Goal: Task Accomplishment & Management: Use online tool/utility

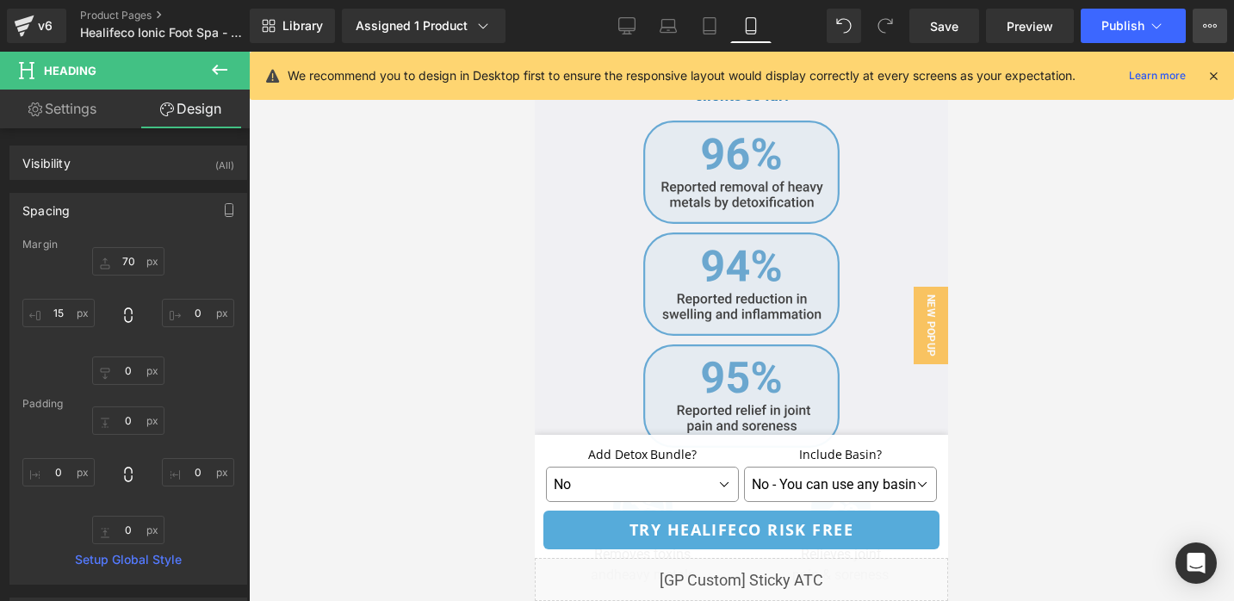
click at [1207, 31] on icon at bounding box center [1210, 26] width 14 height 14
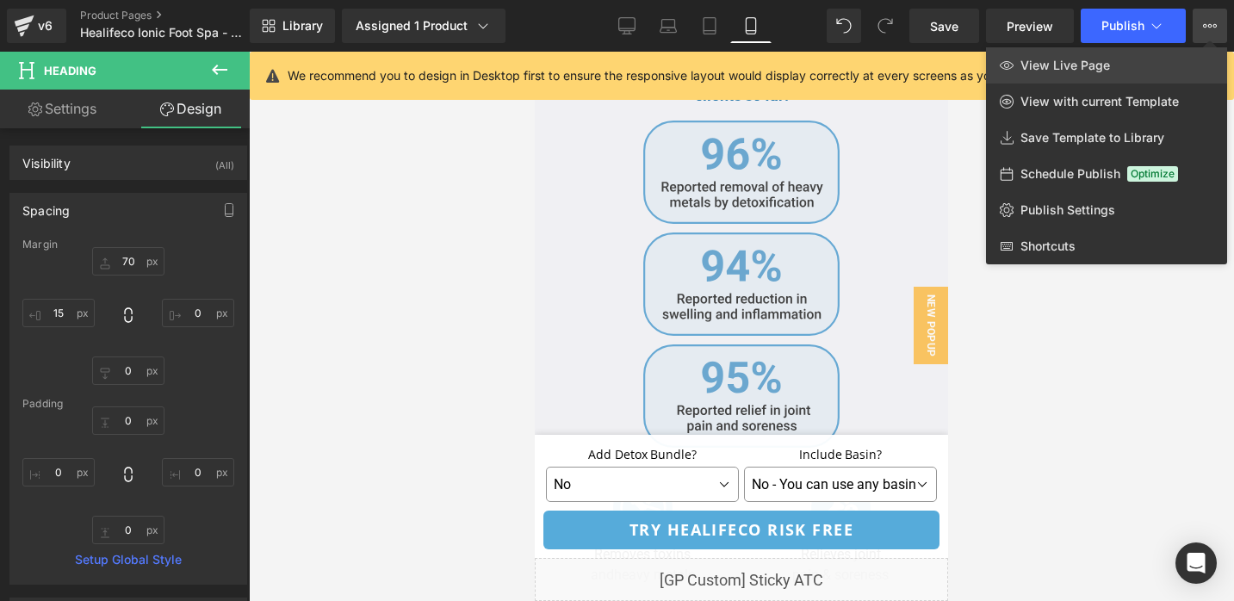
click at [1107, 71] on span "View Live Page" at bounding box center [1066, 66] width 90 height 16
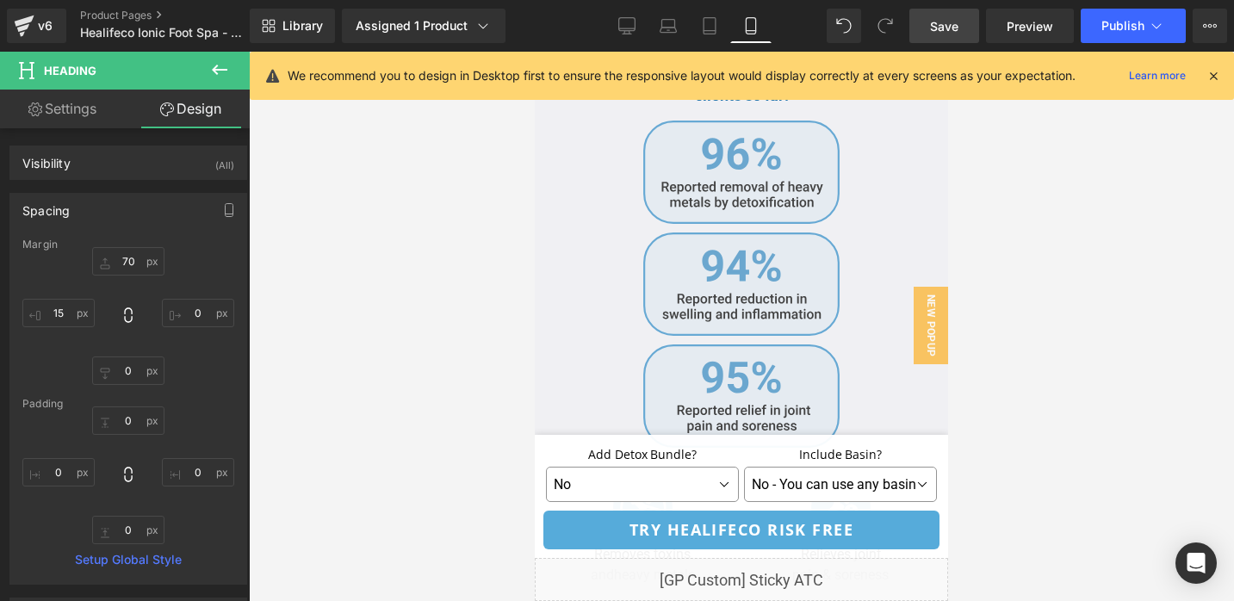
click at [952, 24] on span "Save" at bounding box center [944, 26] width 28 height 18
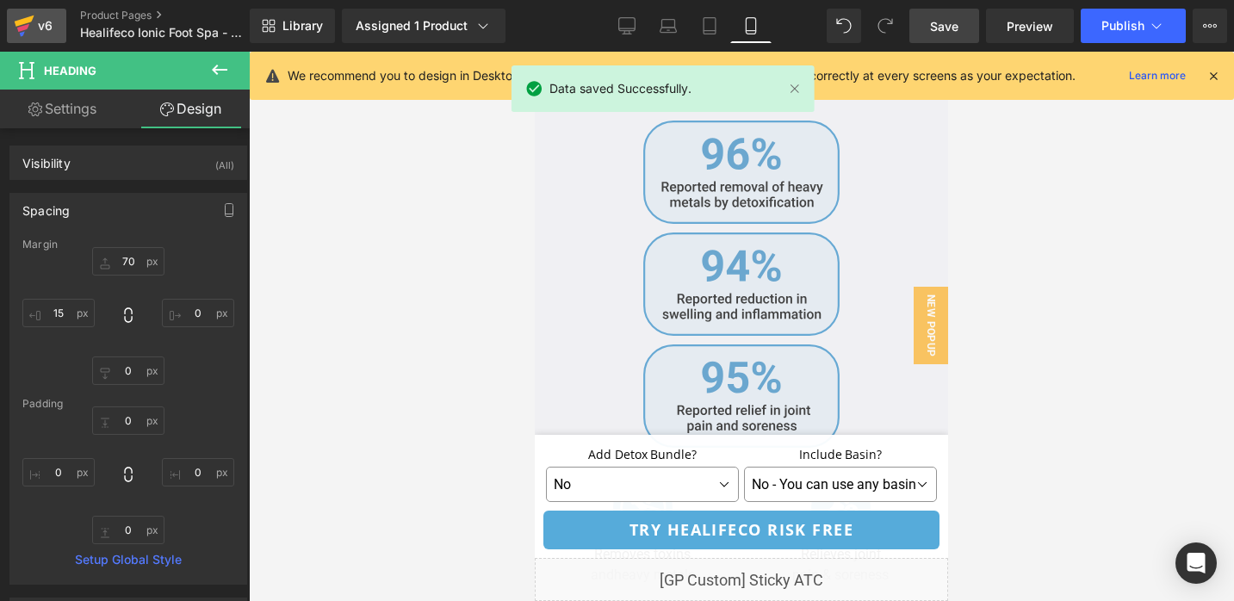
click at [40, 26] on div "v6" at bounding box center [45, 26] width 22 height 22
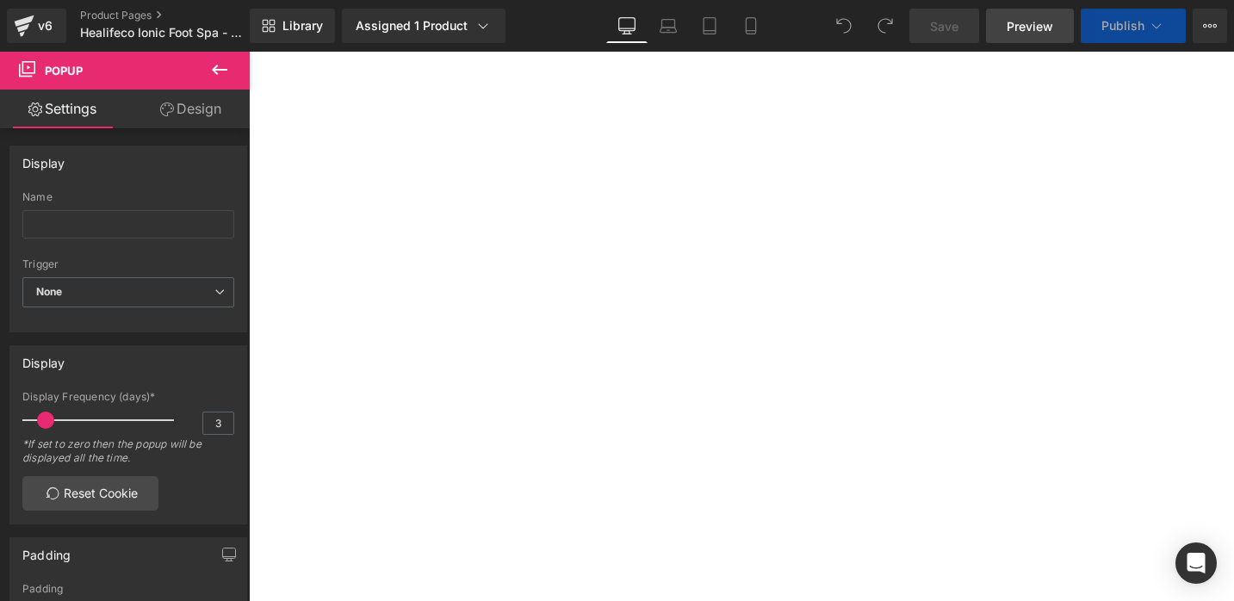
click at [1036, 31] on span "Preview" at bounding box center [1030, 26] width 47 height 18
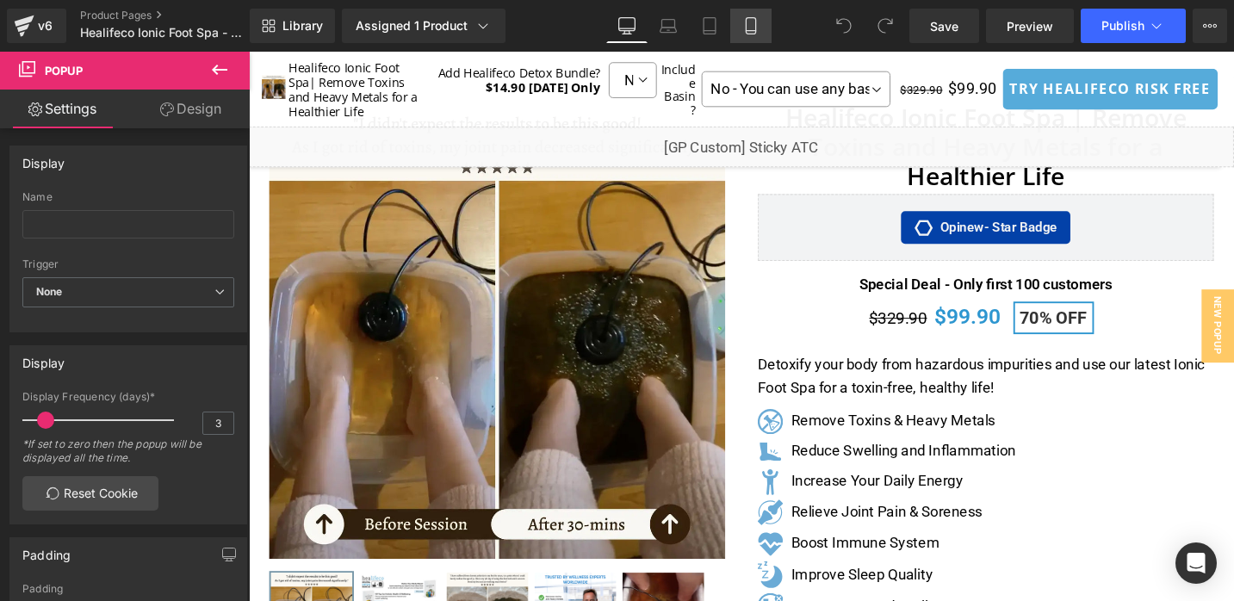
click at [745, 22] on icon at bounding box center [750, 25] width 17 height 17
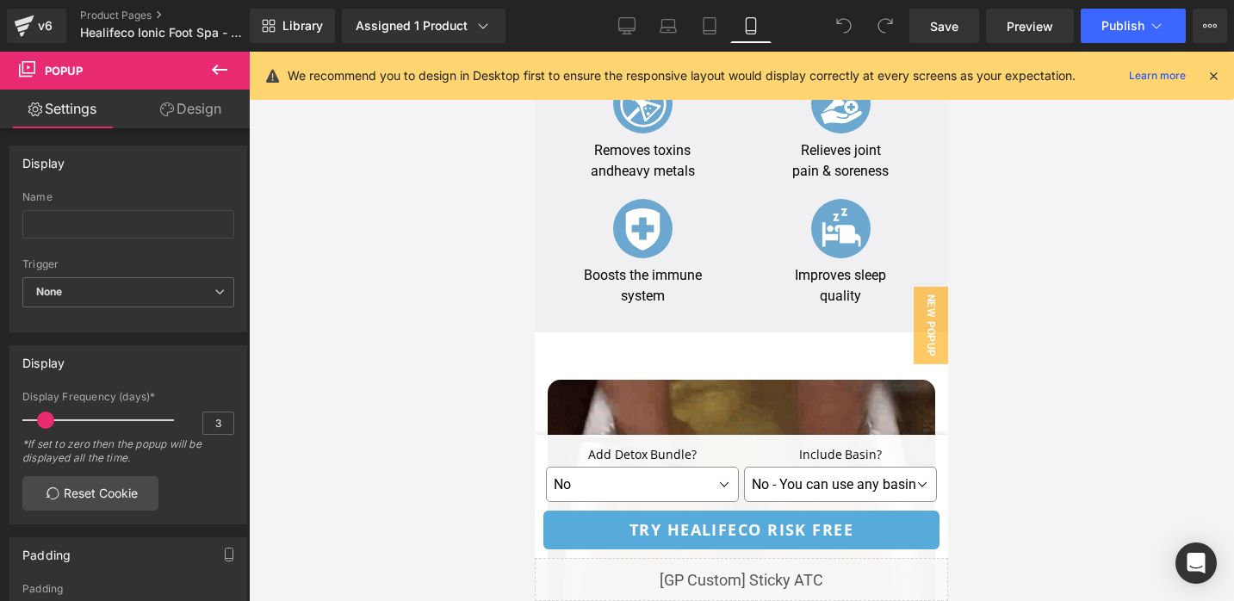
scroll to position [4264, 0]
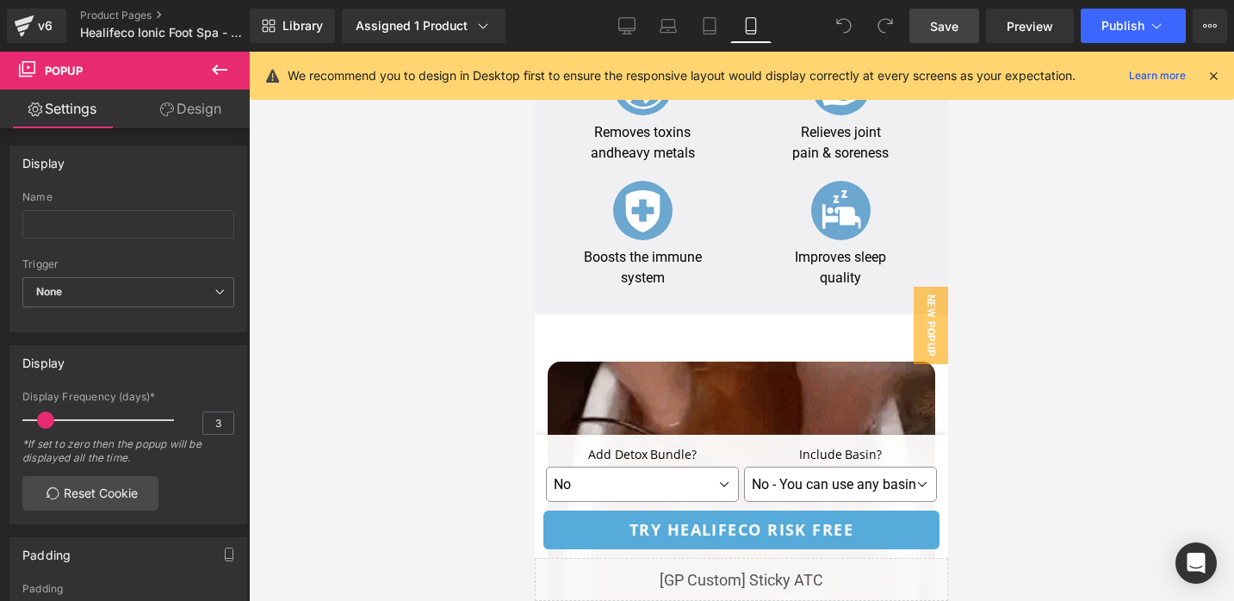
click at [945, 30] on span "Save" at bounding box center [944, 26] width 28 height 18
